Goal: Book appointment/travel/reservation

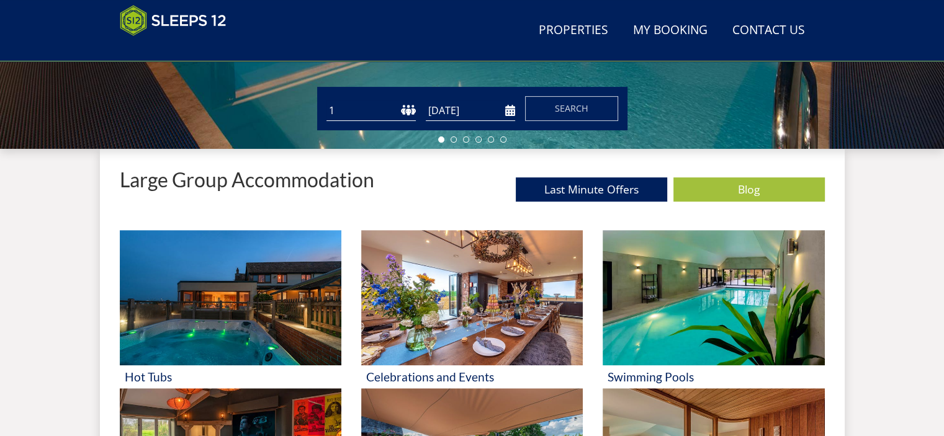
scroll to position [391, 0]
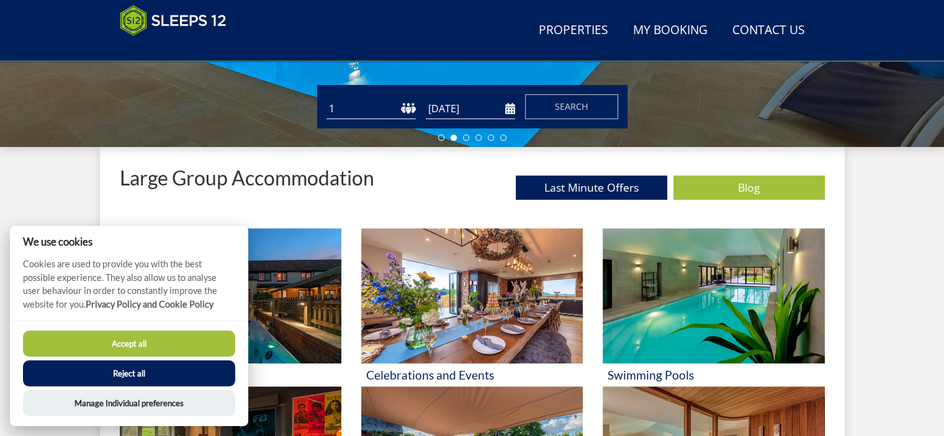
click at [175, 380] on button "Reject all" at bounding box center [129, 374] width 212 height 26
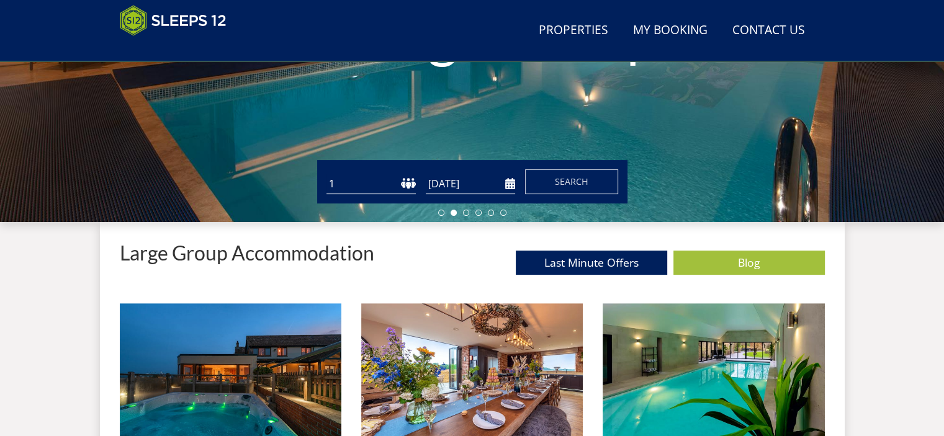
scroll to position [267, 0]
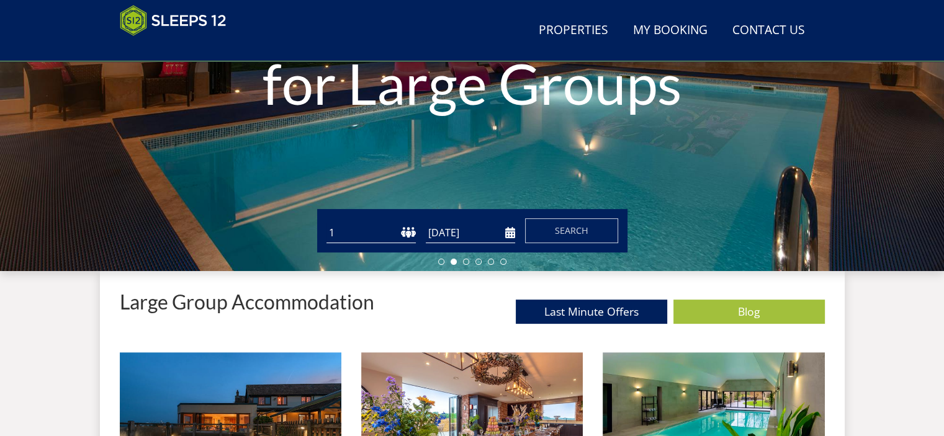
click at [408, 235] on select "1 2 3 4 5 6 7 8 9 10 11 12 13 14 15 16 17 18 19 20 21 22 23 24 25 26 27 28 29 3…" at bounding box center [370, 233] width 89 height 20
select select "7"
click at [326, 223] on select "1 2 3 4 5 6 7 8 9 10 11 12 13 14 15 16 17 18 19 20 21 22 23 24 25 26 27 28 29 3…" at bounding box center [370, 233] width 89 height 20
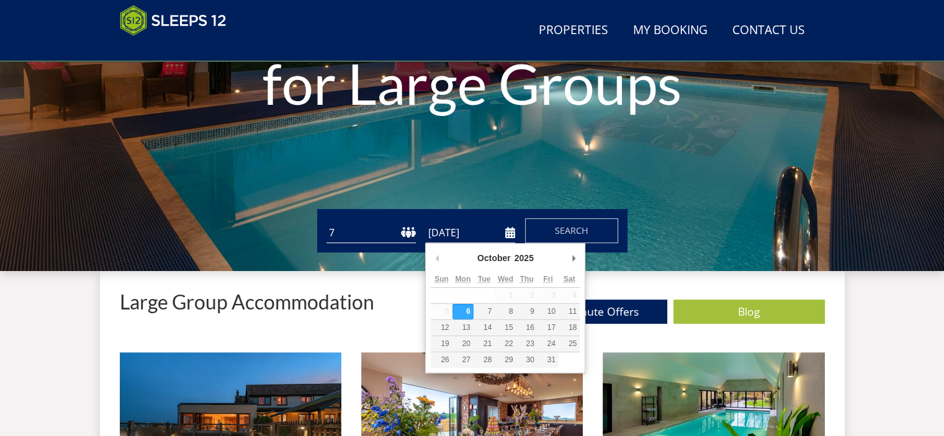
click at [508, 236] on input "[DATE]" at bounding box center [470, 233] width 89 height 20
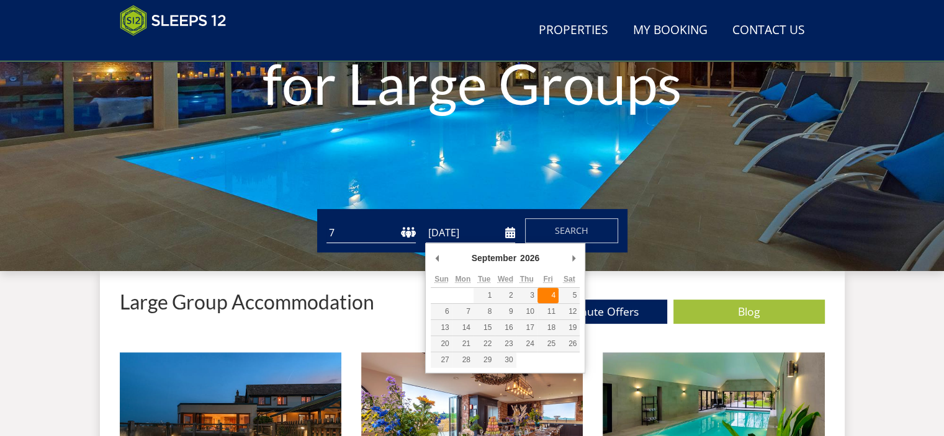
type input "[DATE]"
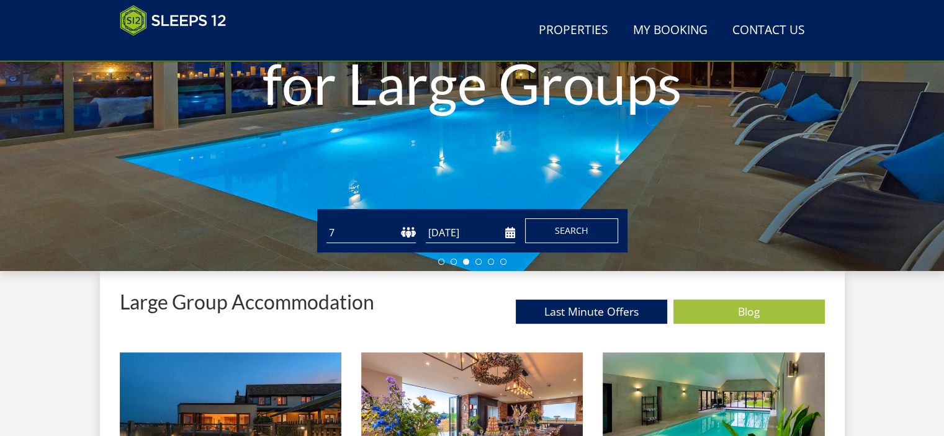
click at [559, 231] on span "Search" at bounding box center [572, 231] width 34 height 12
